Goal: Information Seeking & Learning: Learn about a topic

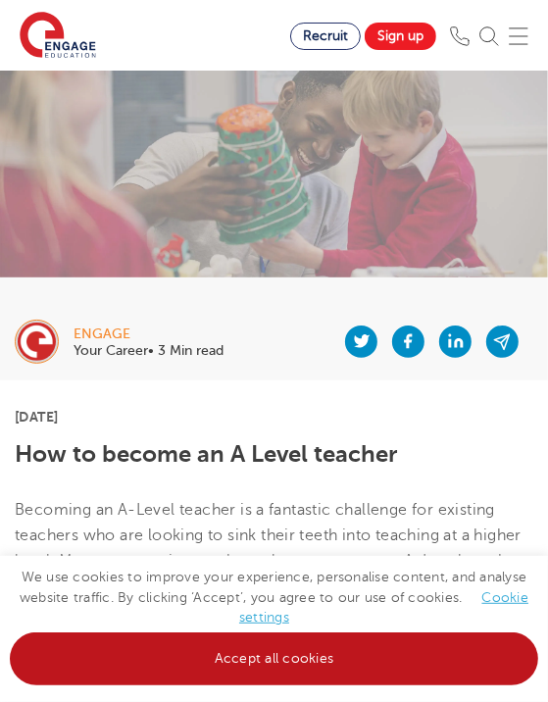
click at [361, 644] on link "Accept all cookies" at bounding box center [274, 658] width 528 height 53
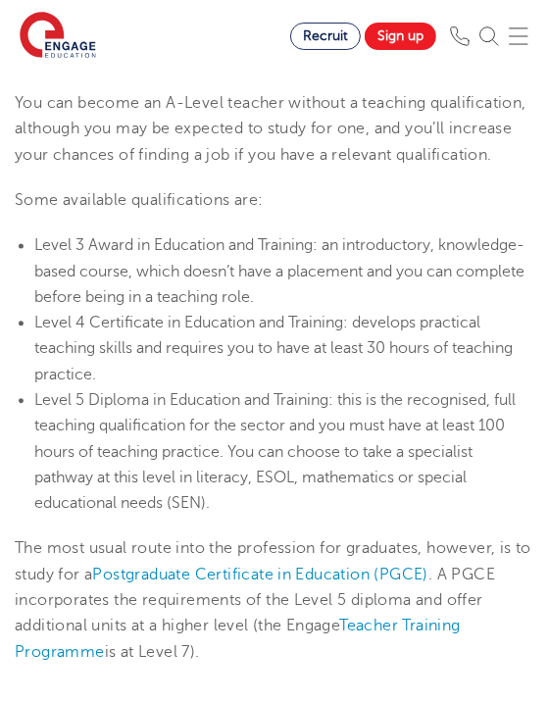
scroll to position [1411, 0]
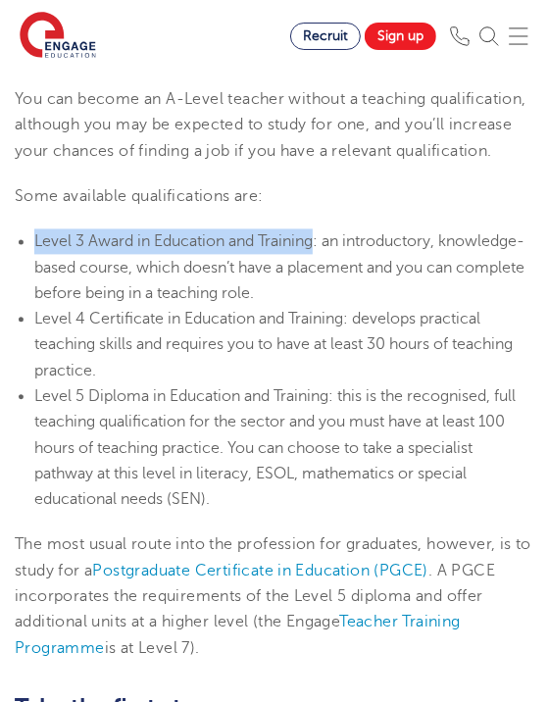
drag, startPoint x: 34, startPoint y: 213, endPoint x: 316, endPoint y: 219, distance: 282.3
click at [313, 232] on span "Level 3 Award in Education and Training" at bounding box center [173, 241] width 278 height 18
copy span "Level 3 Award in Education and Training"
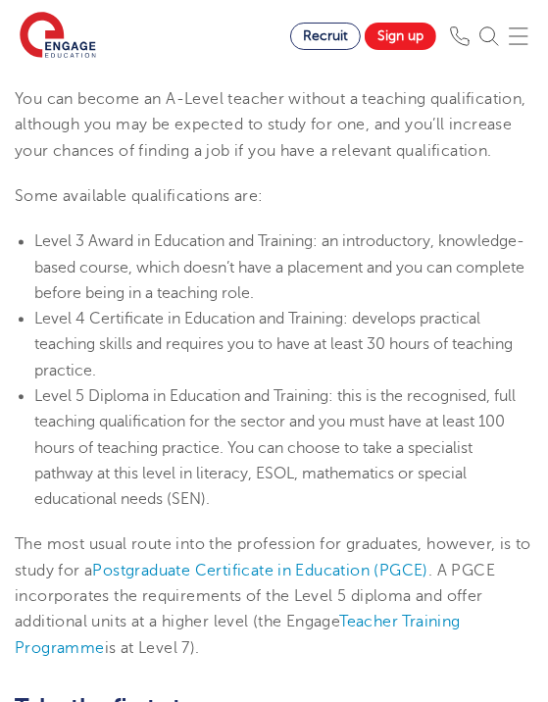
click at [314, 265] on li "Level 3 Award in Education and Training : an introductory, knowledge-based cour…" at bounding box center [283, 266] width 499 height 77
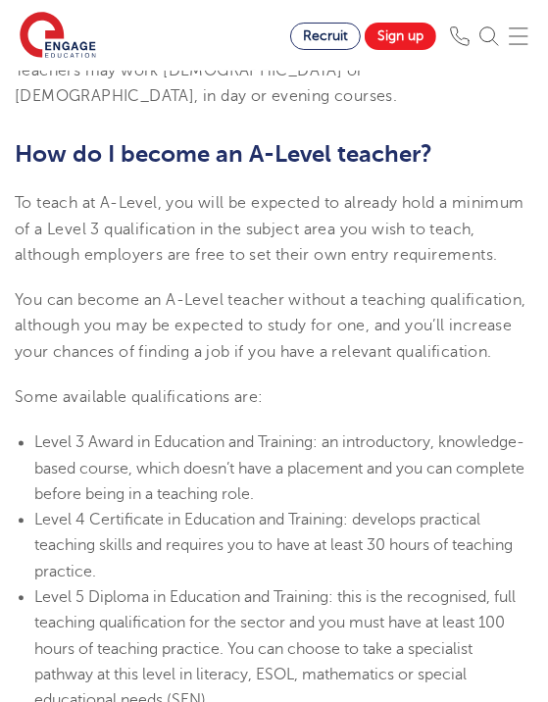
scroll to position [931, 0]
